Goal: Task Accomplishment & Management: Manage account settings

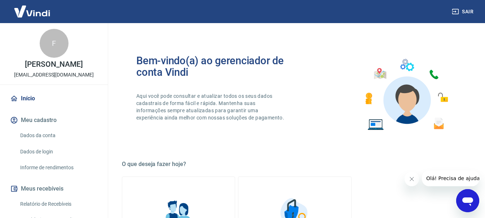
click at [48, 11] on img at bounding box center [32, 11] width 47 height 22
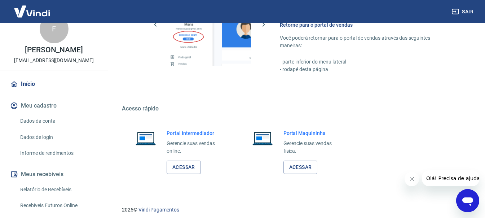
scroll to position [374, 0]
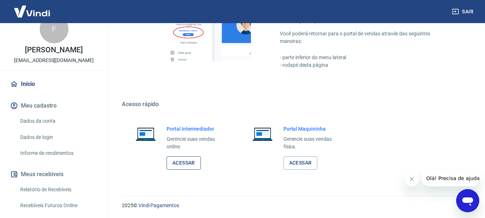
click at [183, 157] on link "Acessar" at bounding box center [183, 162] width 34 height 13
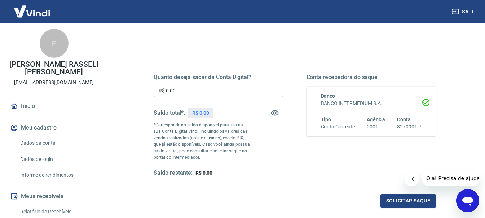
scroll to position [72, 0]
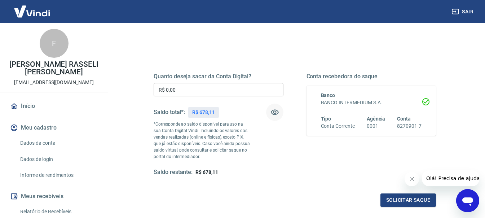
click at [273, 111] on icon "button" at bounding box center [275, 112] width 8 height 5
click at [273, 111] on icon "button" at bounding box center [275, 112] width 8 height 7
